Goal: Information Seeking & Learning: Learn about a topic

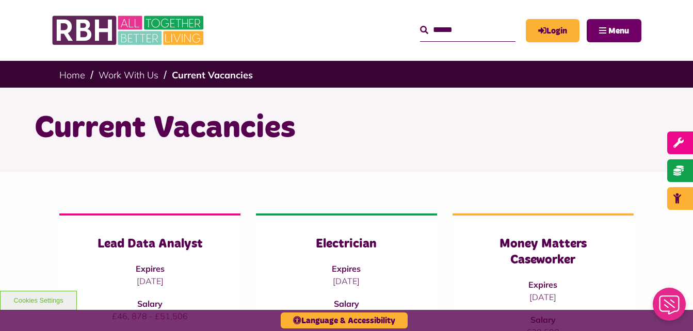
click at [621, 27] on span "Menu" at bounding box center [619, 31] width 21 height 8
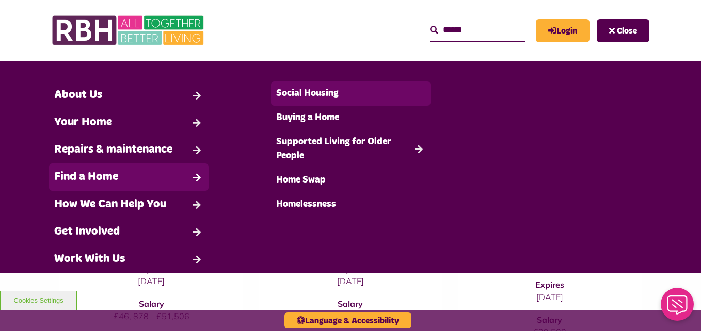
click at [313, 100] on link "Social Housing" at bounding box center [350, 94] width 159 height 24
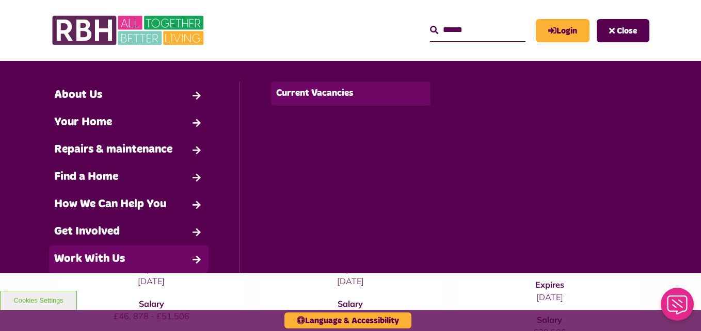
click at [328, 100] on link "Current Vacancies" at bounding box center [350, 94] width 159 height 24
